Goal: Information Seeking & Learning: Learn about a topic

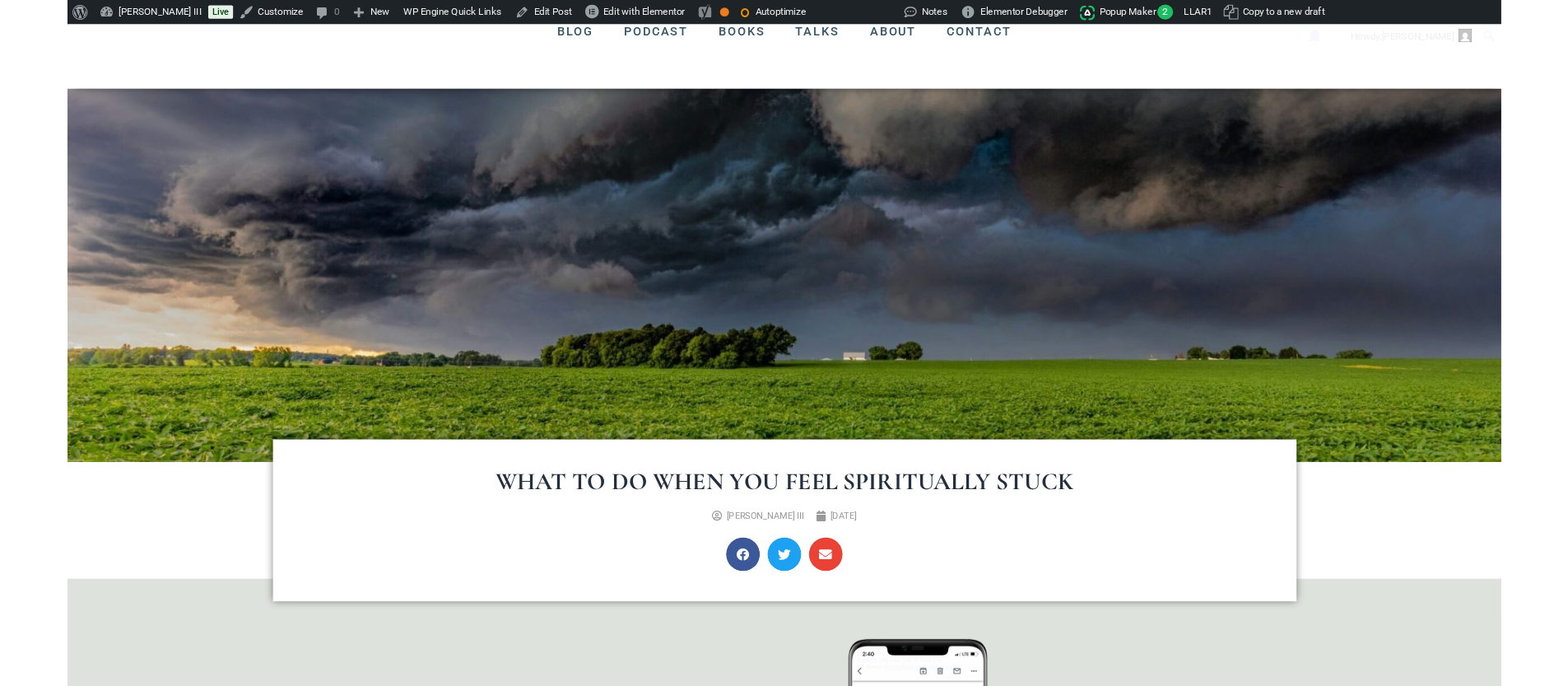
scroll to position [247, 0]
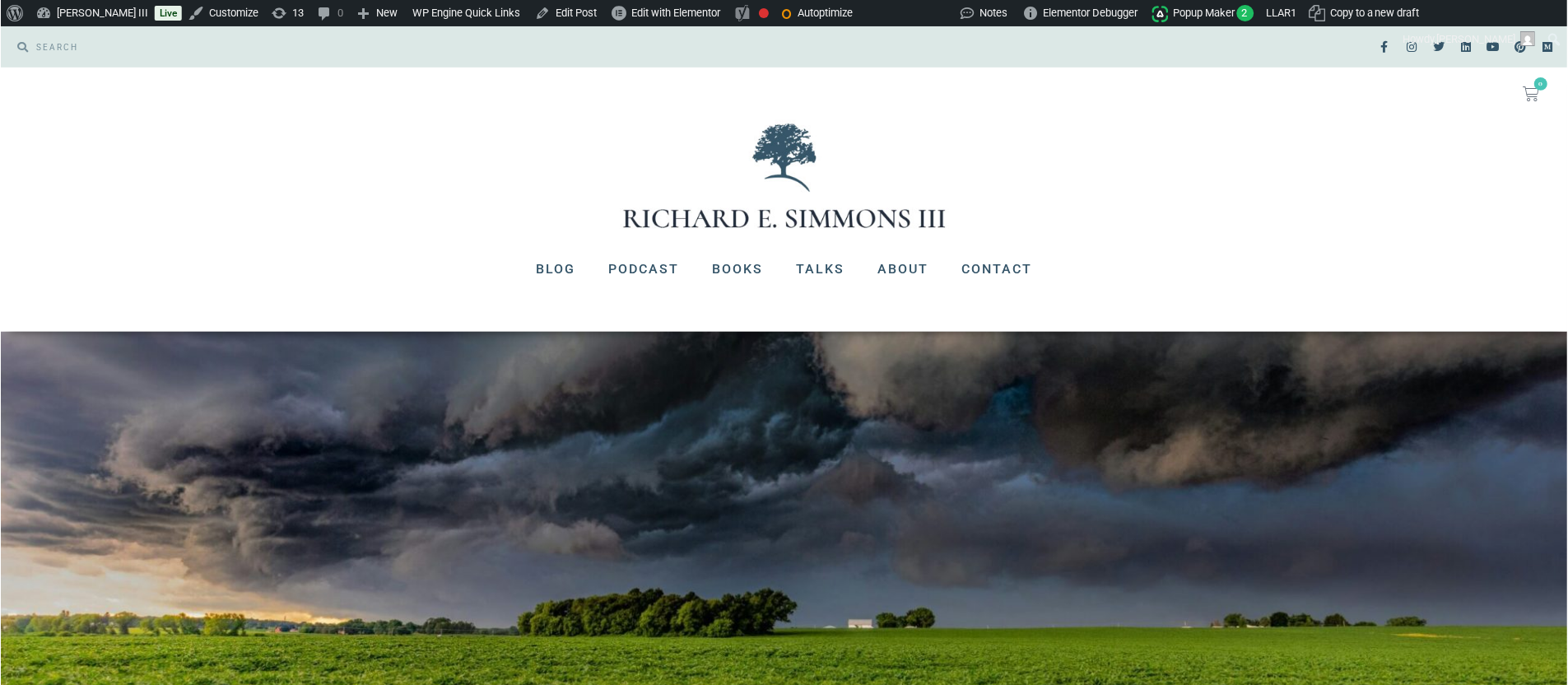
scroll to position [233, 0]
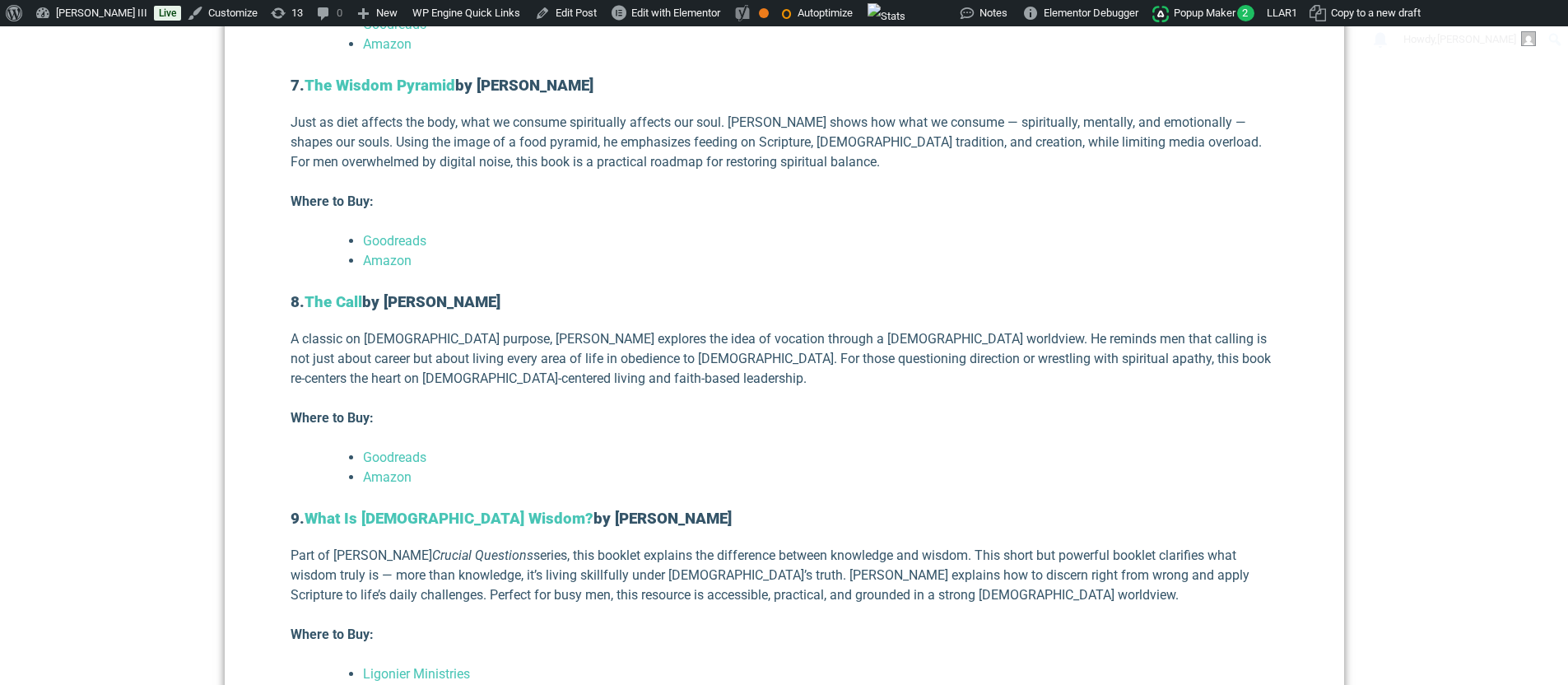
scroll to position [3020, 0]
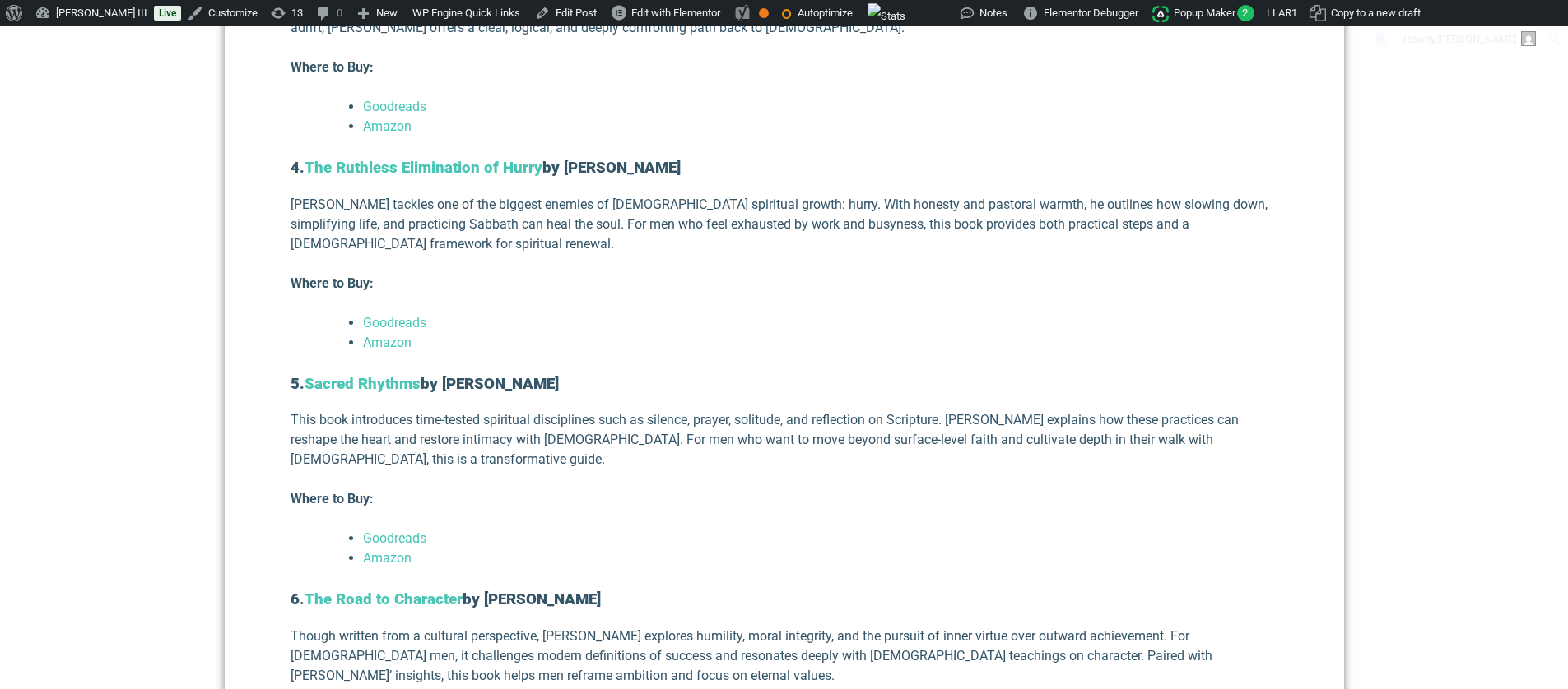
scroll to position [2195, 0]
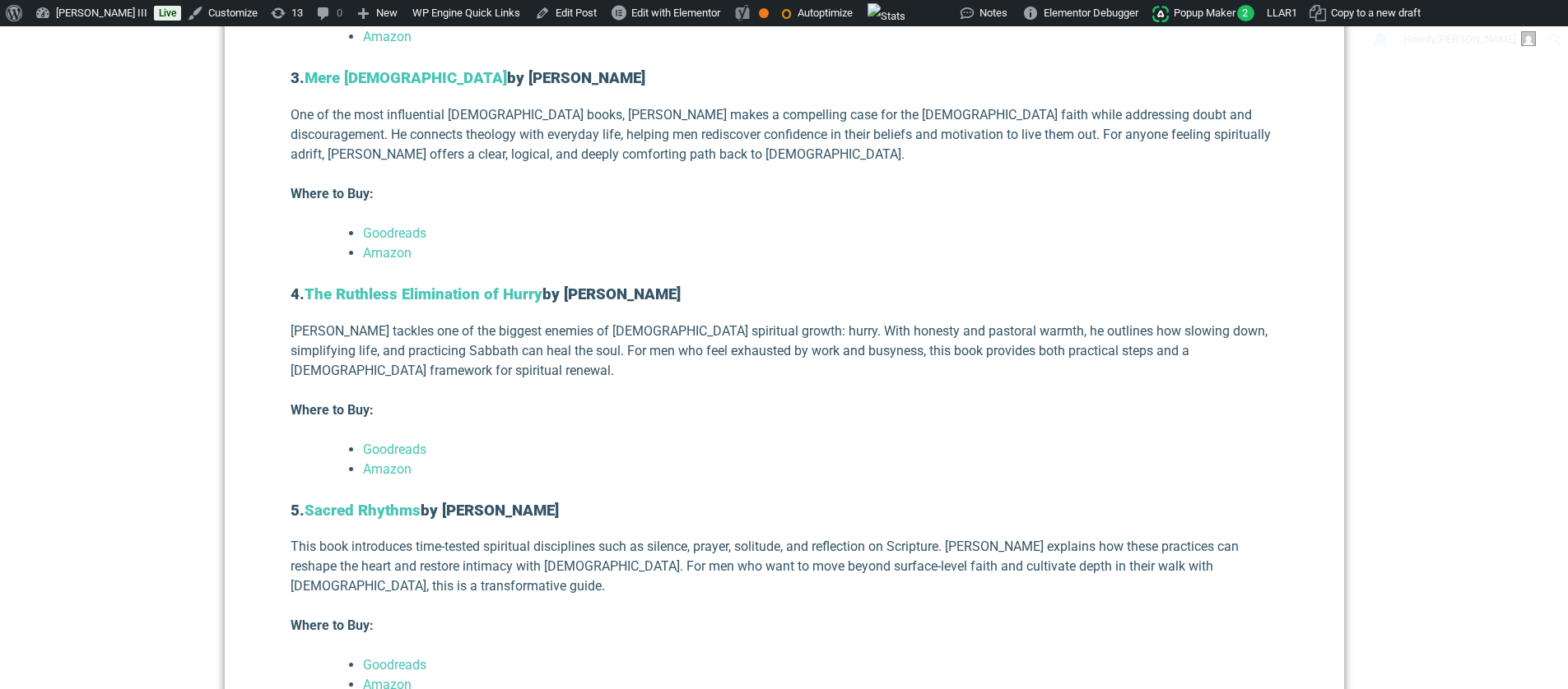
click at [1043, 401] on p "Where to Buy:" at bounding box center [784, 410] width 988 height 20
click at [963, 401] on p "Where to Buy:" at bounding box center [784, 410] width 988 height 20
click at [944, 353] on div "Every [DEMOGRAPHIC_DATA] man eventually faces a season of drift — when faith fe…" at bounding box center [784, 403] width 988 height 3523
drag, startPoint x: 894, startPoint y: 509, endPoint x: 900, endPoint y: 380, distance: 129.1
click at [894, 509] on div "Every [DEMOGRAPHIC_DATA] man eventually faces a season of drift — when faith fe…" at bounding box center [784, 403] width 988 height 3523
